Goal: Task Accomplishment & Management: Use online tool/utility

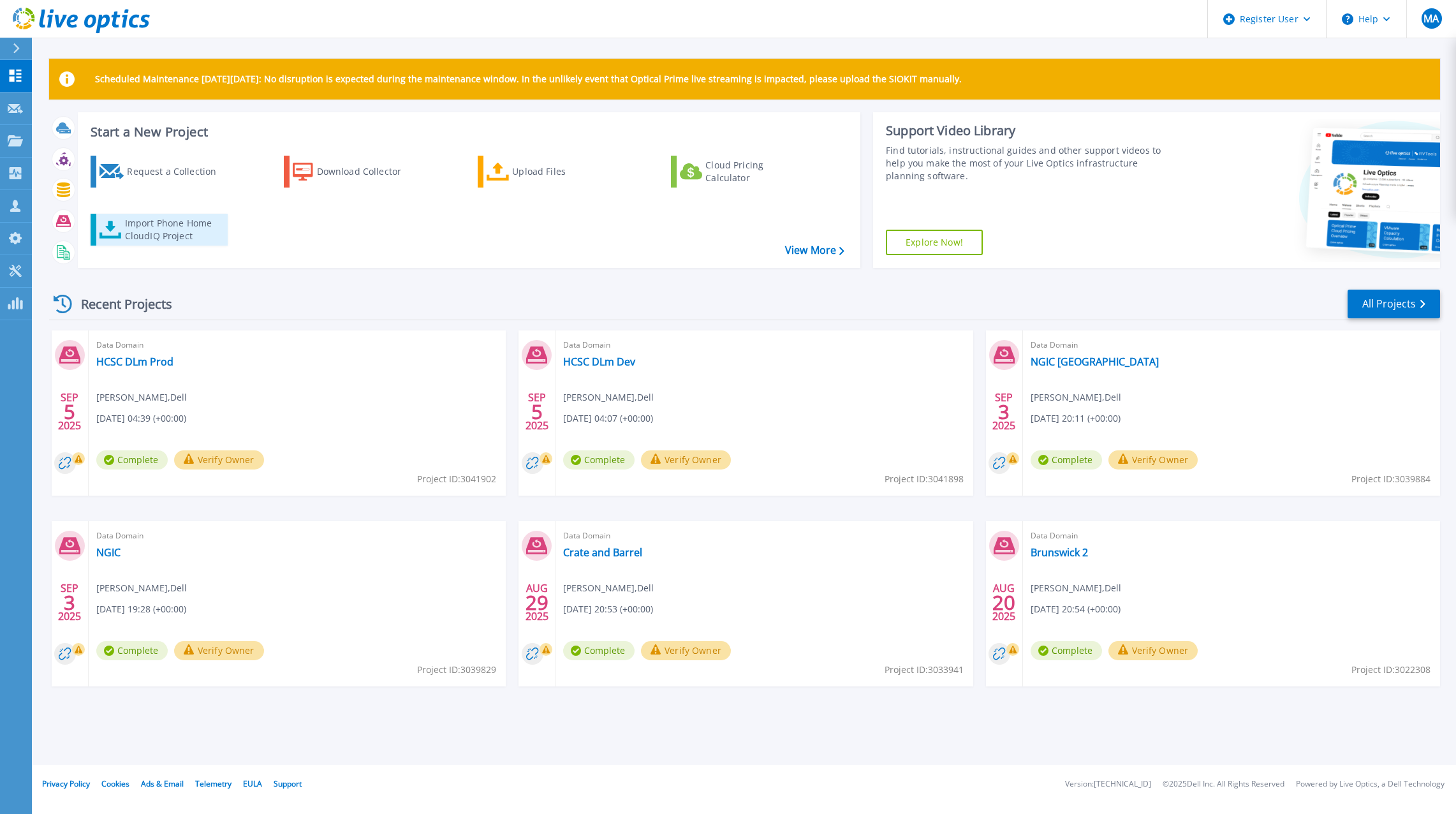
click at [126, 222] on div "Import Phone Home CloudIQ Project" at bounding box center [174, 229] width 99 height 26
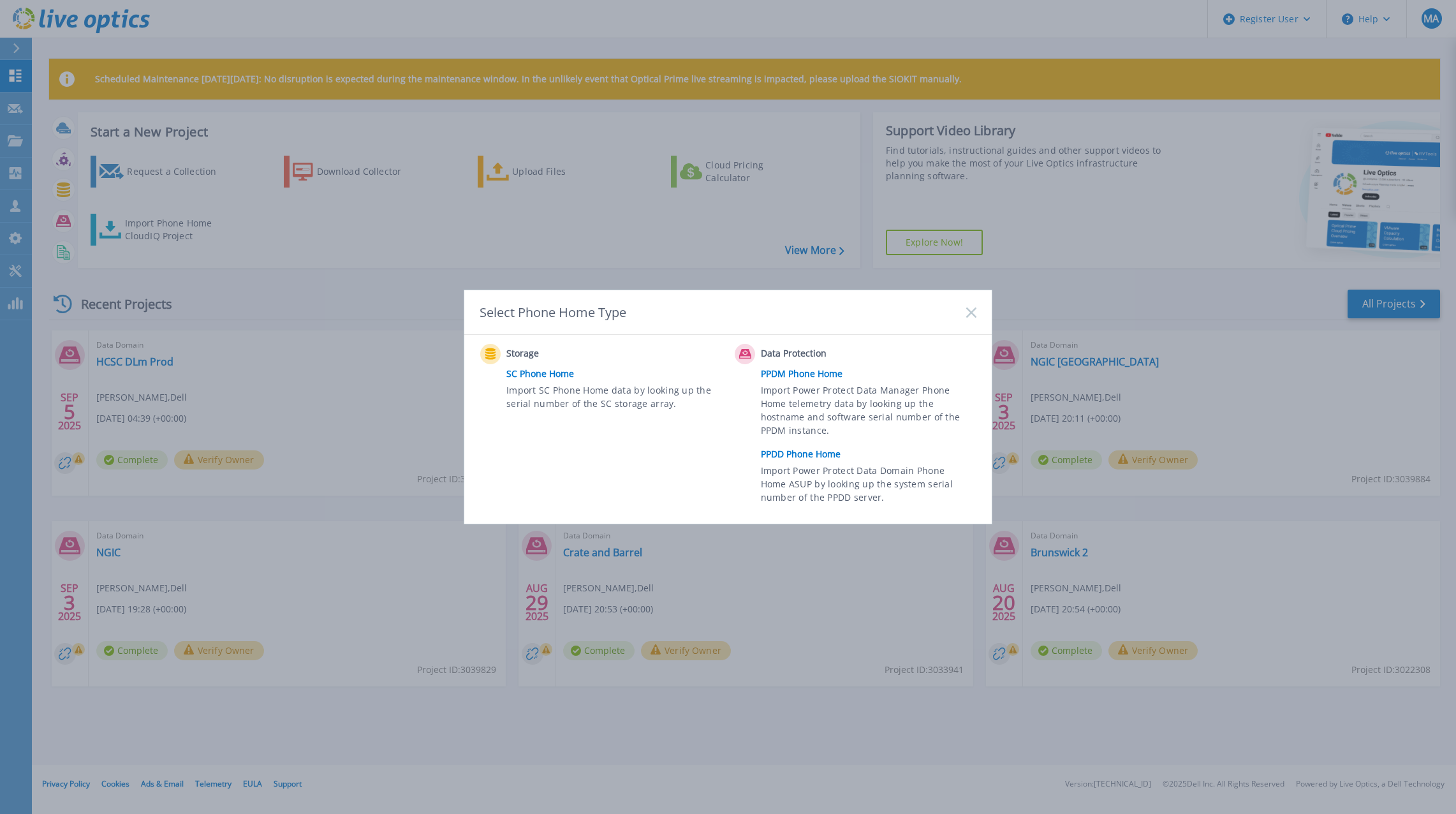
click at [973, 316] on icon at bounding box center [971, 312] width 10 height 10
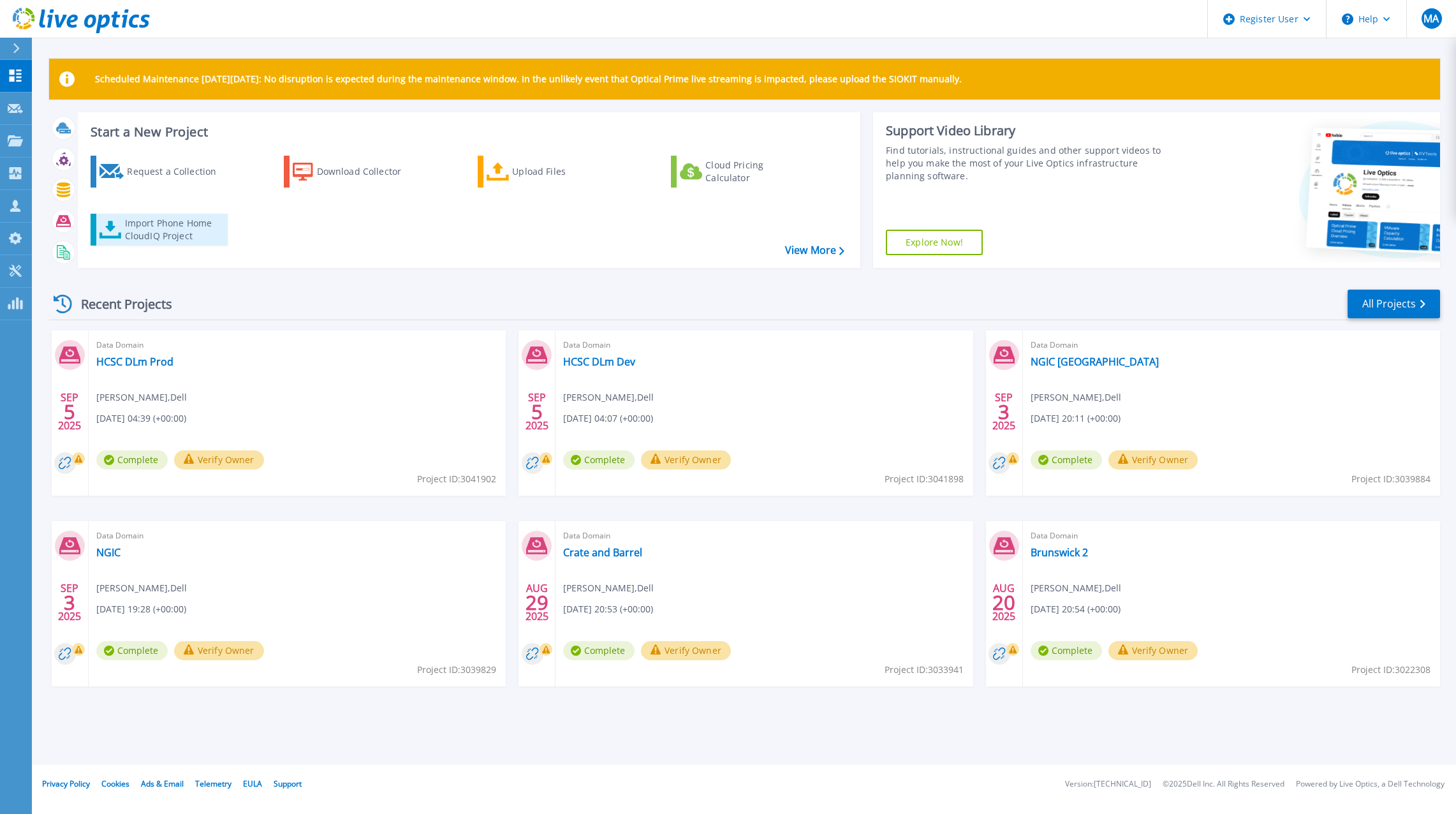
click at [159, 235] on div "Import Phone Home CloudIQ Project" at bounding box center [174, 229] width 99 height 26
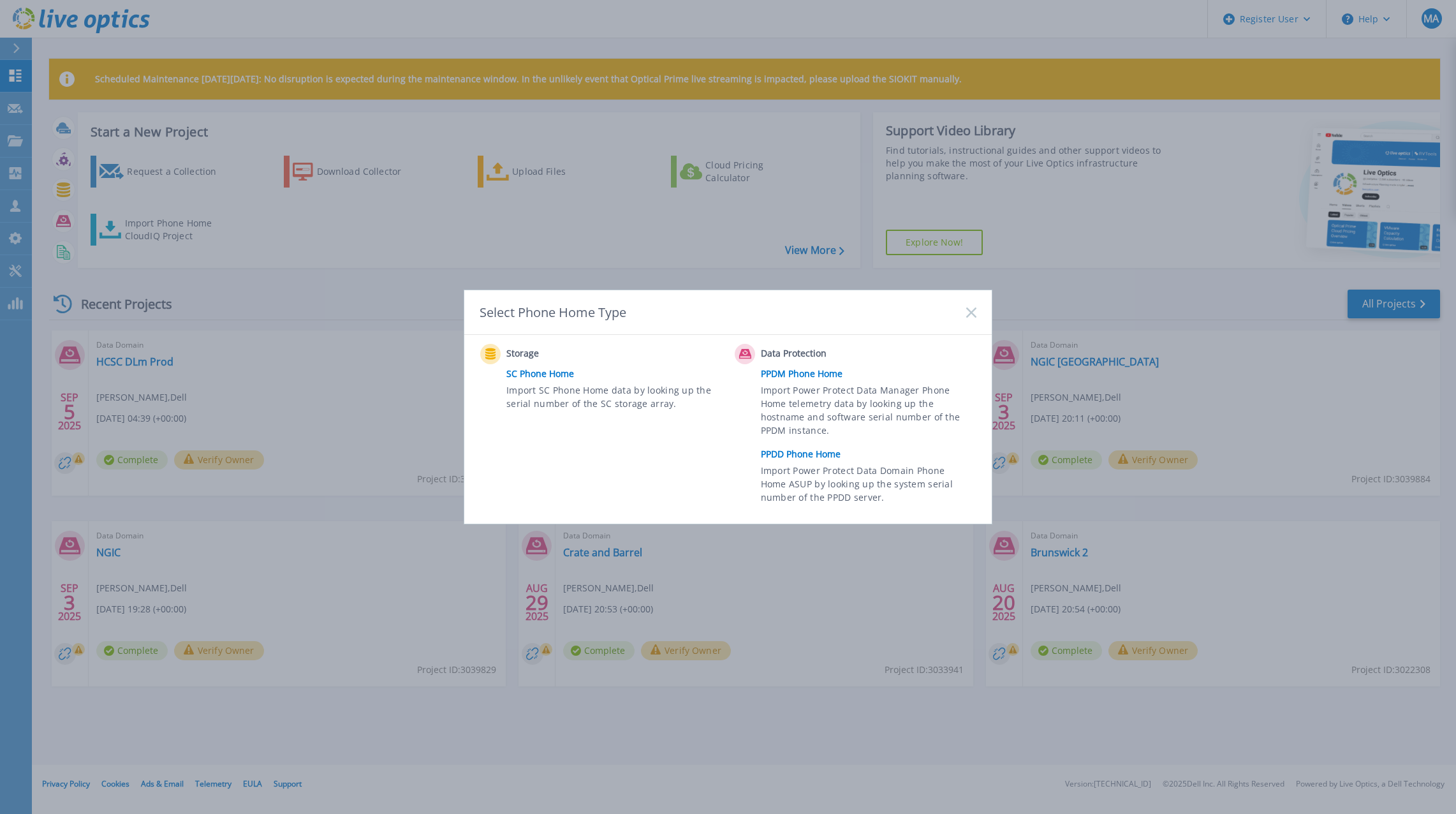
click at [781, 457] on link "PPDD Phone Home" at bounding box center [871, 454] width 222 height 19
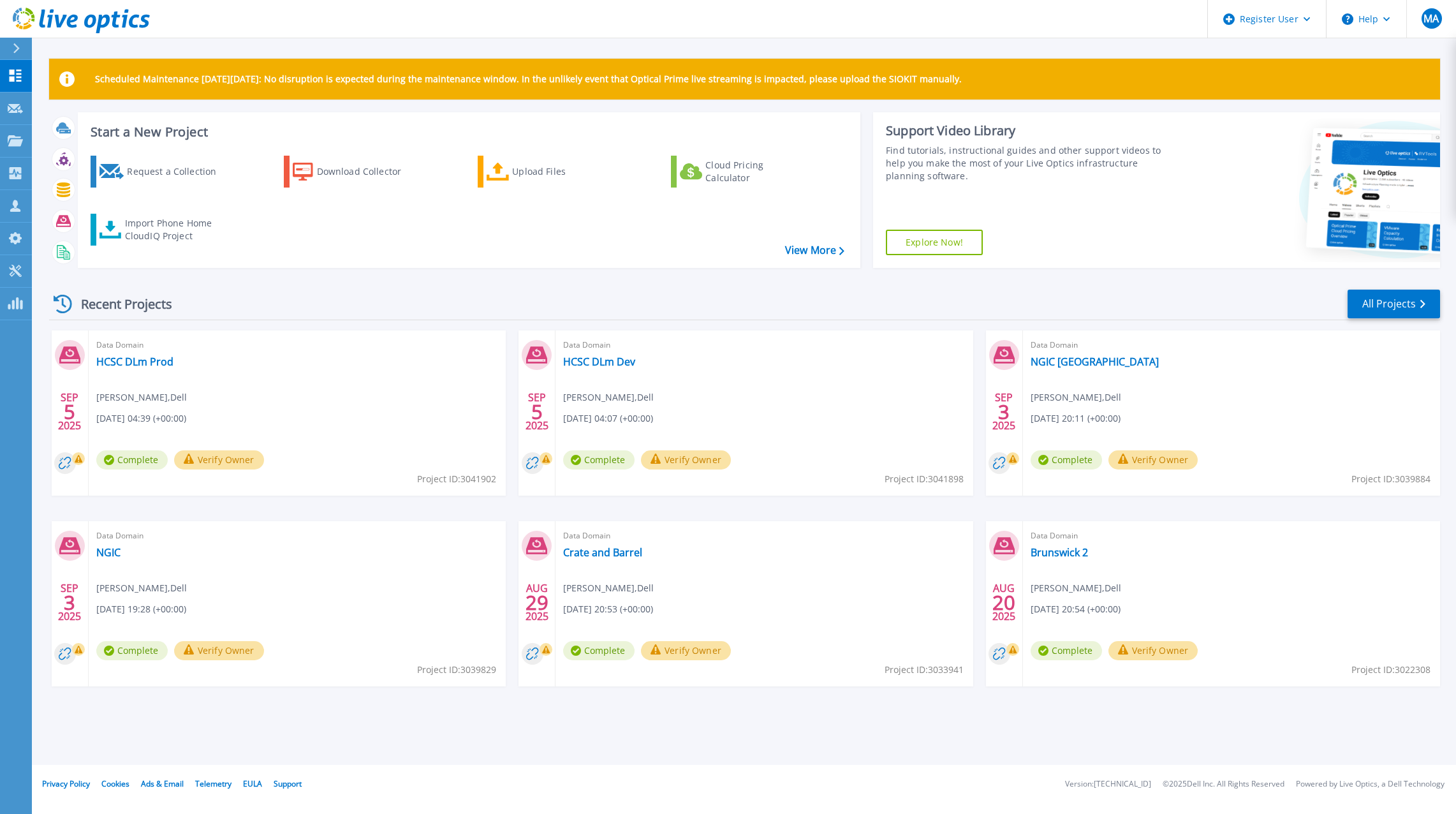
click at [83, 240] on div "Request a Collection Download Collector Upload Files Cloud Pricing Calculator I…" at bounding box center [467, 203] width 774 height 116
click at [125, 229] on div "Import Phone Home CloudIQ Project" at bounding box center [174, 229] width 99 height 26
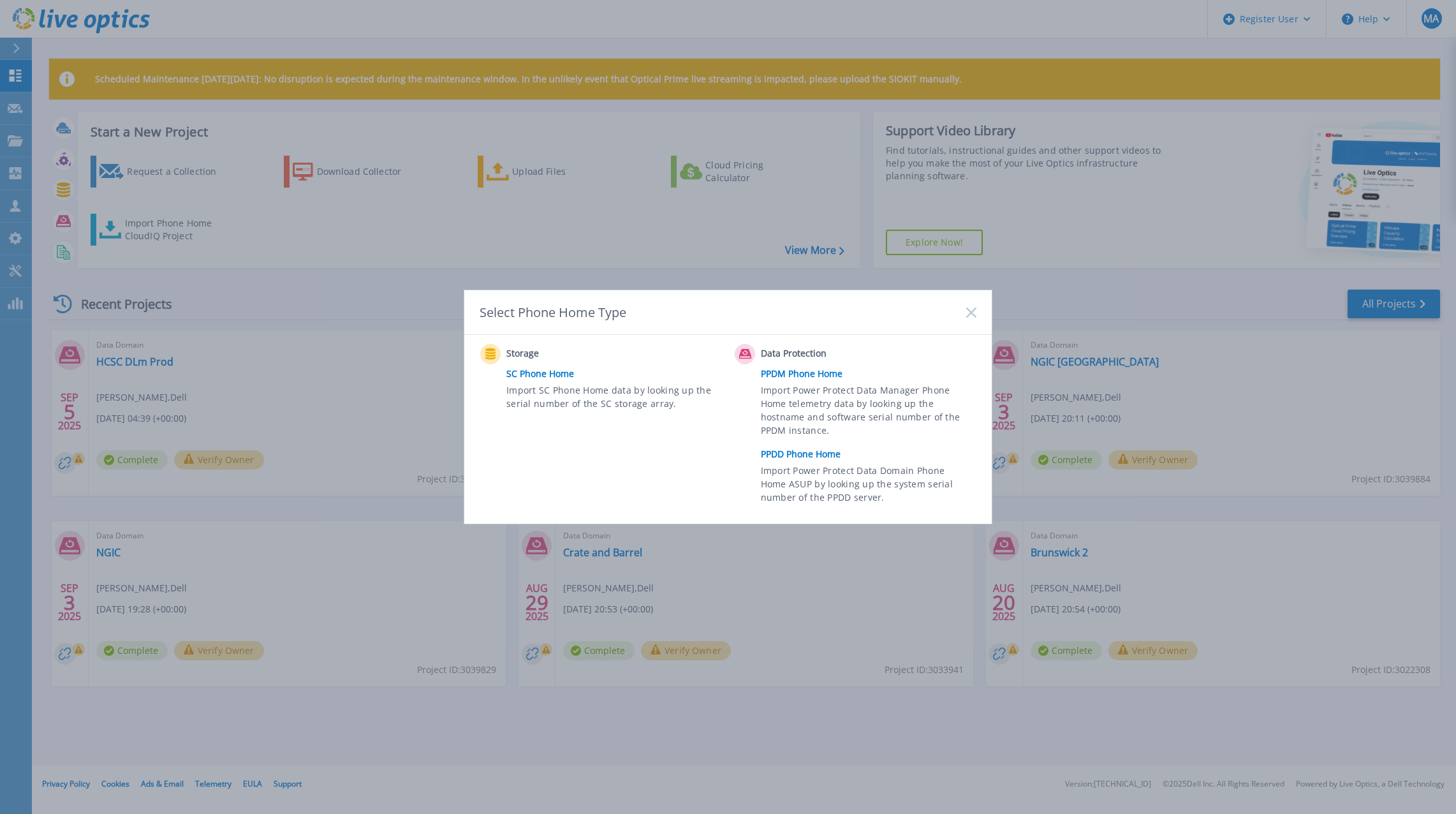
click at [807, 455] on link "PPDD Phone Home" at bounding box center [871, 454] width 222 height 19
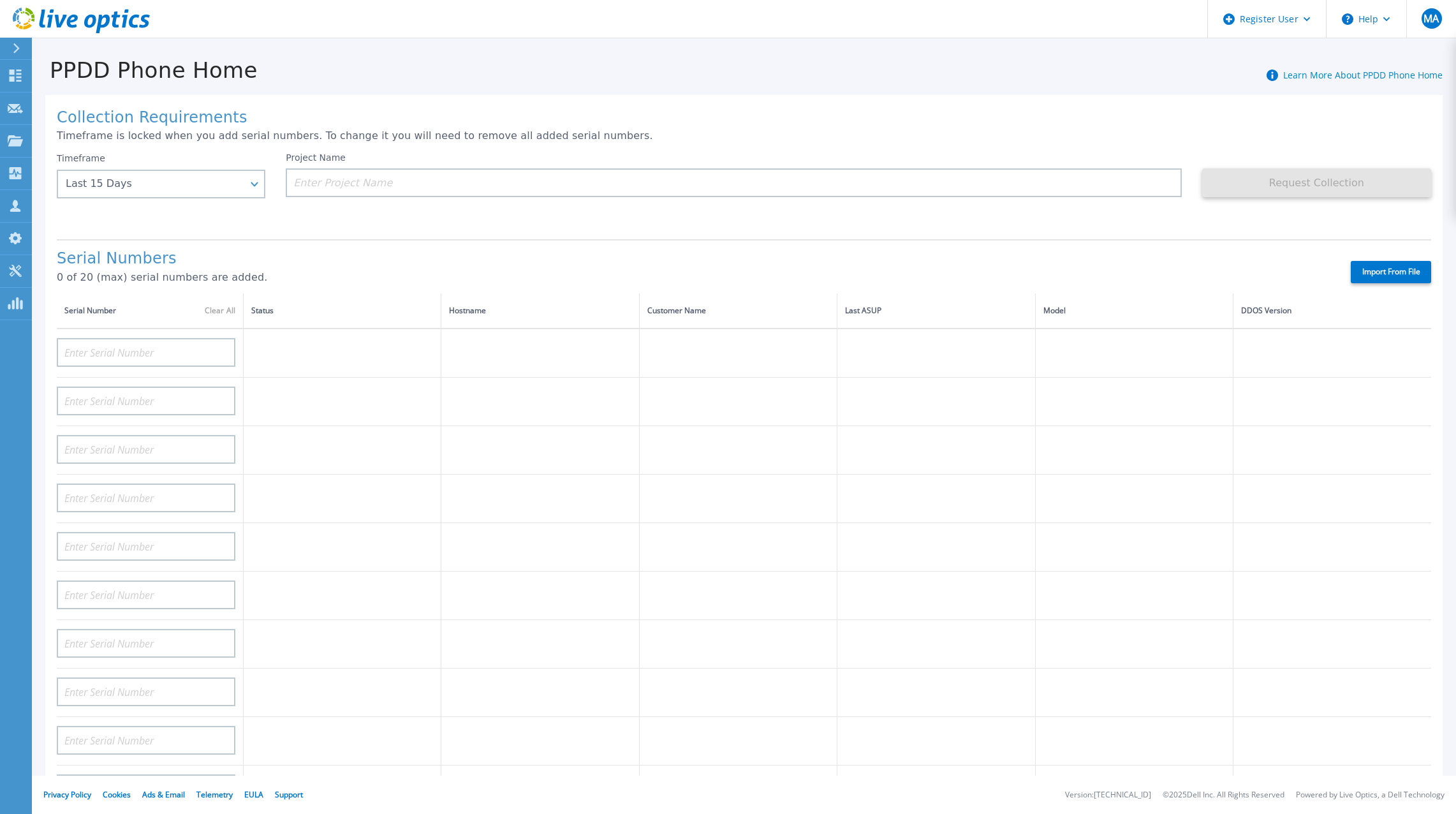
click at [479, 198] on div "Project Name" at bounding box center [744, 190] width 916 height 76
click at [488, 184] on input at bounding box center [733, 182] width 896 height 29
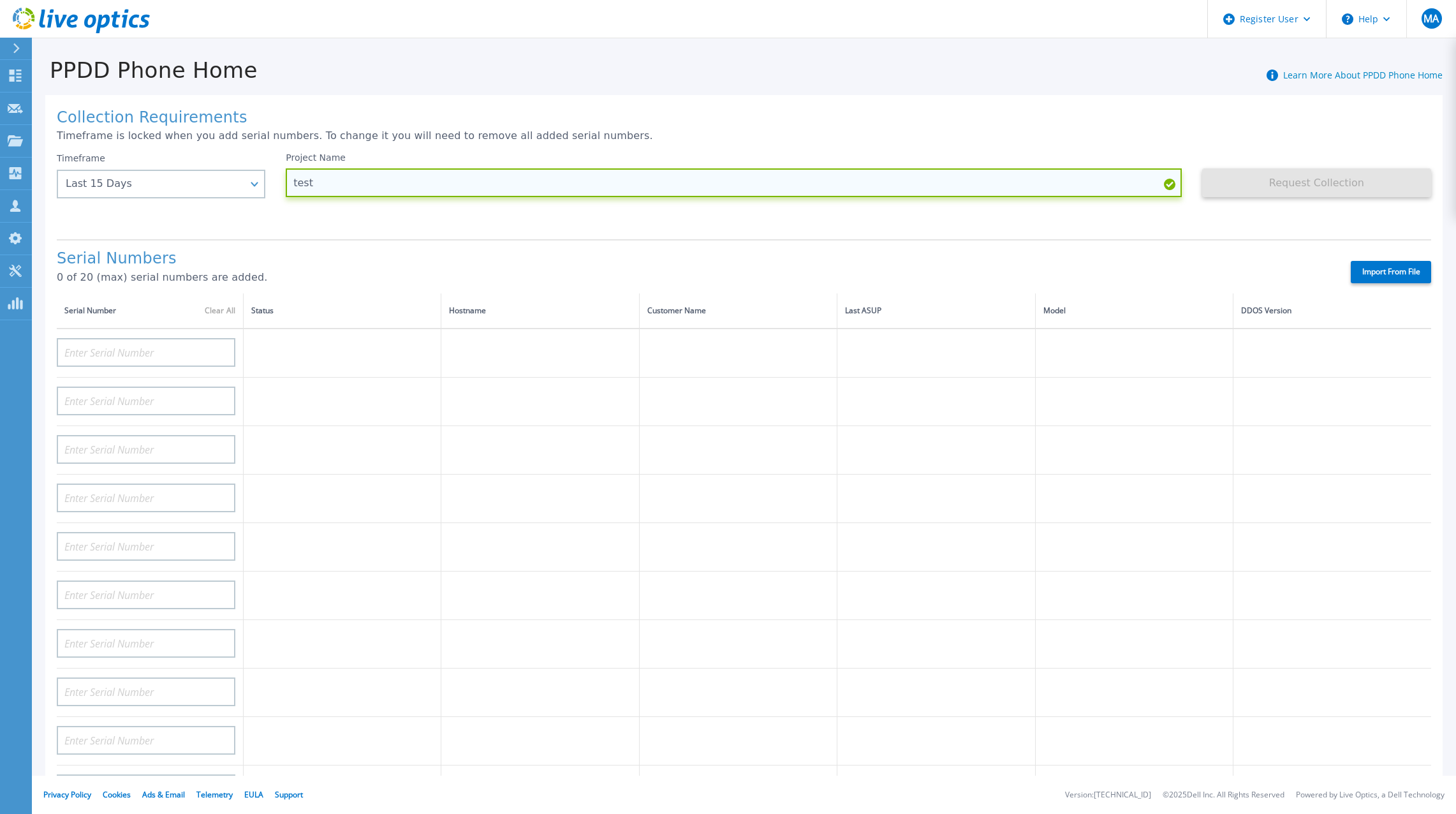
type input "test"
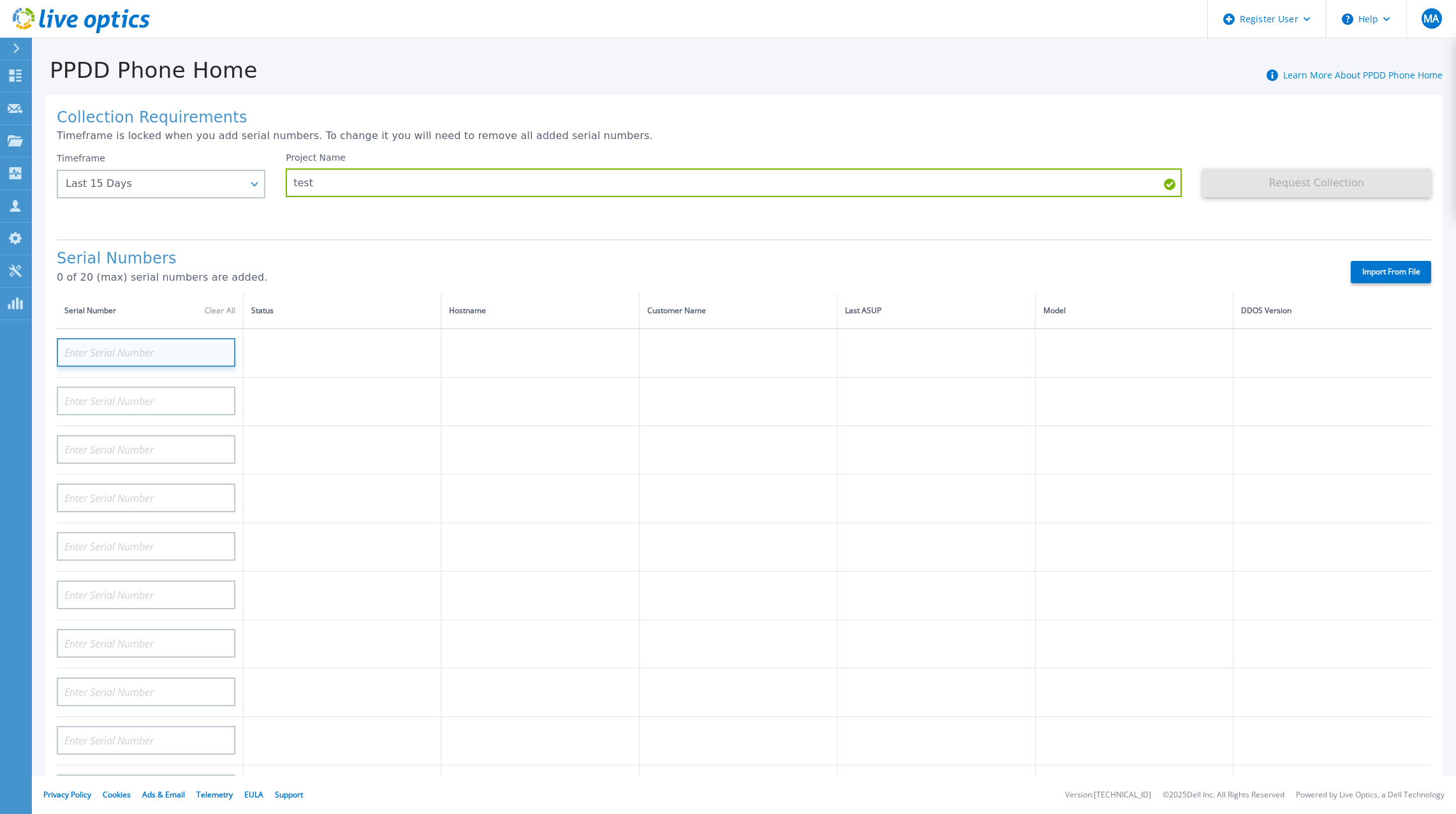
click at [180, 343] on input at bounding box center [146, 352] width 179 height 29
click at [120, 338] on input at bounding box center [146, 352] width 179 height 29
